Goal: Task Accomplishment & Management: Manage account settings

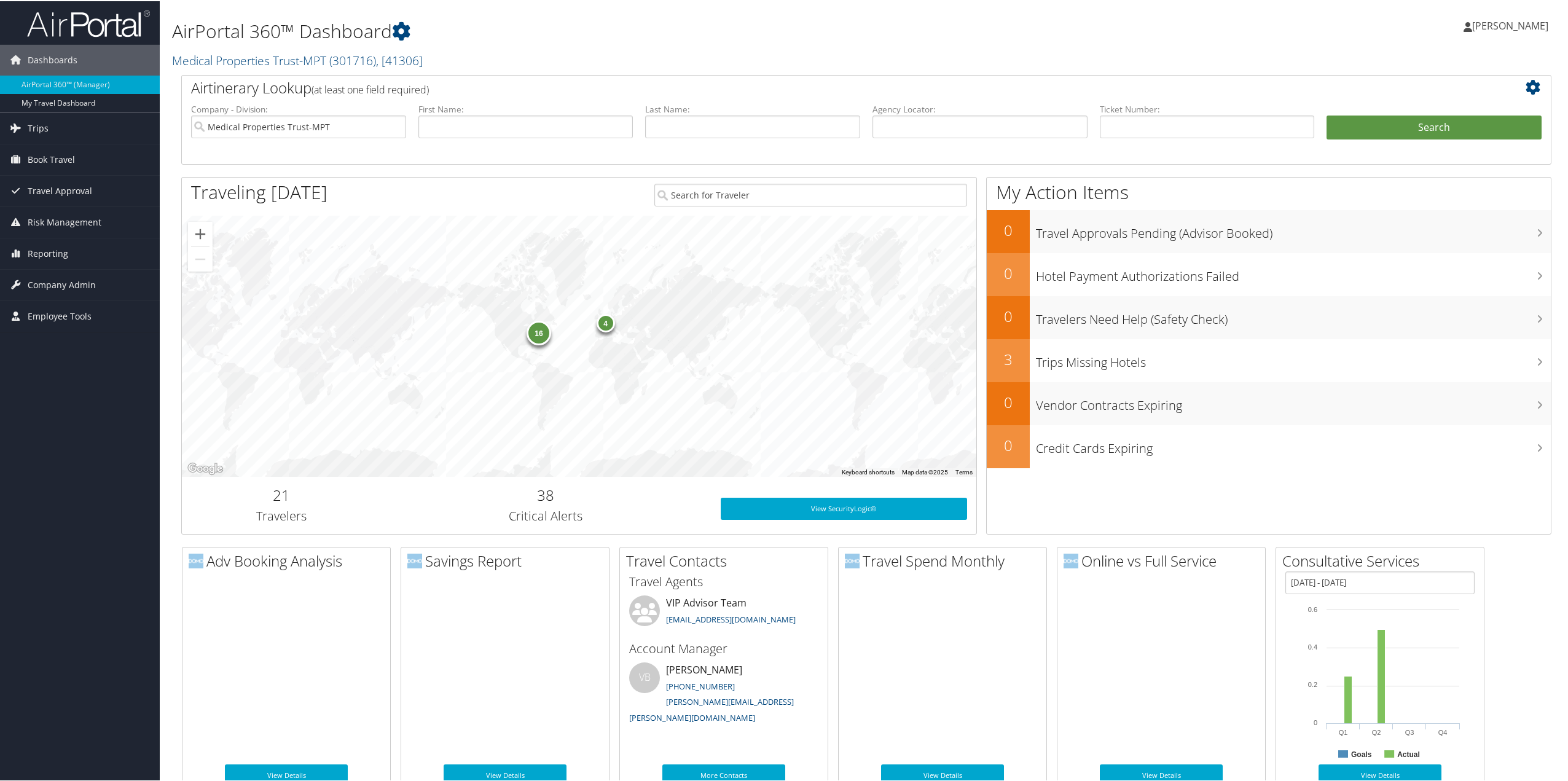
click at [51, 279] on span "Company Admin" at bounding box center [62, 284] width 69 height 31
click at [45, 346] on link "People" at bounding box center [79, 345] width 160 height 18
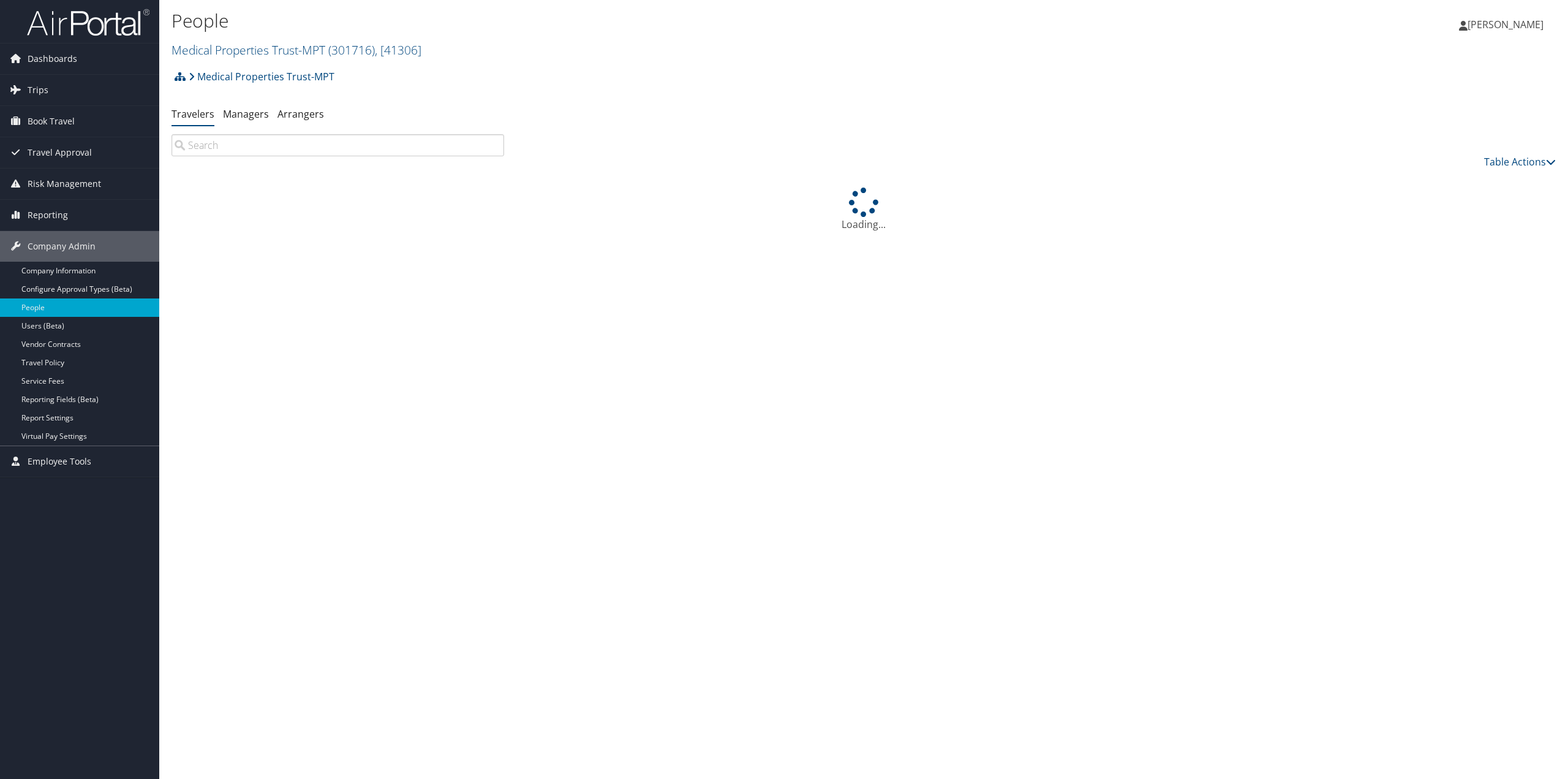
click at [271, 145] on input "search" at bounding box center [337, 145] width 332 height 22
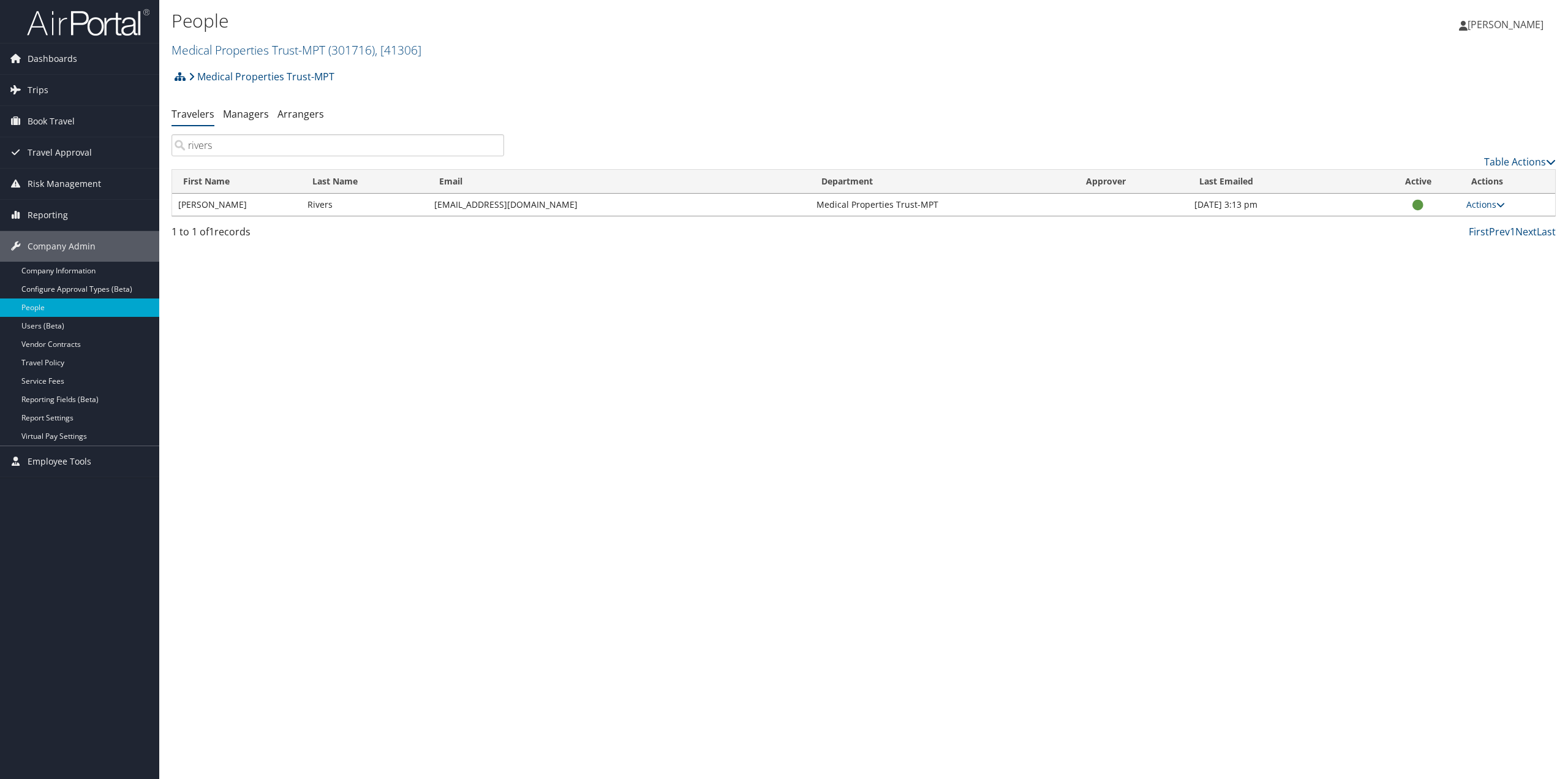
type input "rivers"
click at [1492, 208] on link "Actions" at bounding box center [1486, 204] width 39 height 12
click at [1435, 227] on link "User Settings" at bounding box center [1446, 223] width 113 height 21
